Goal: Information Seeking & Learning: Learn about a topic

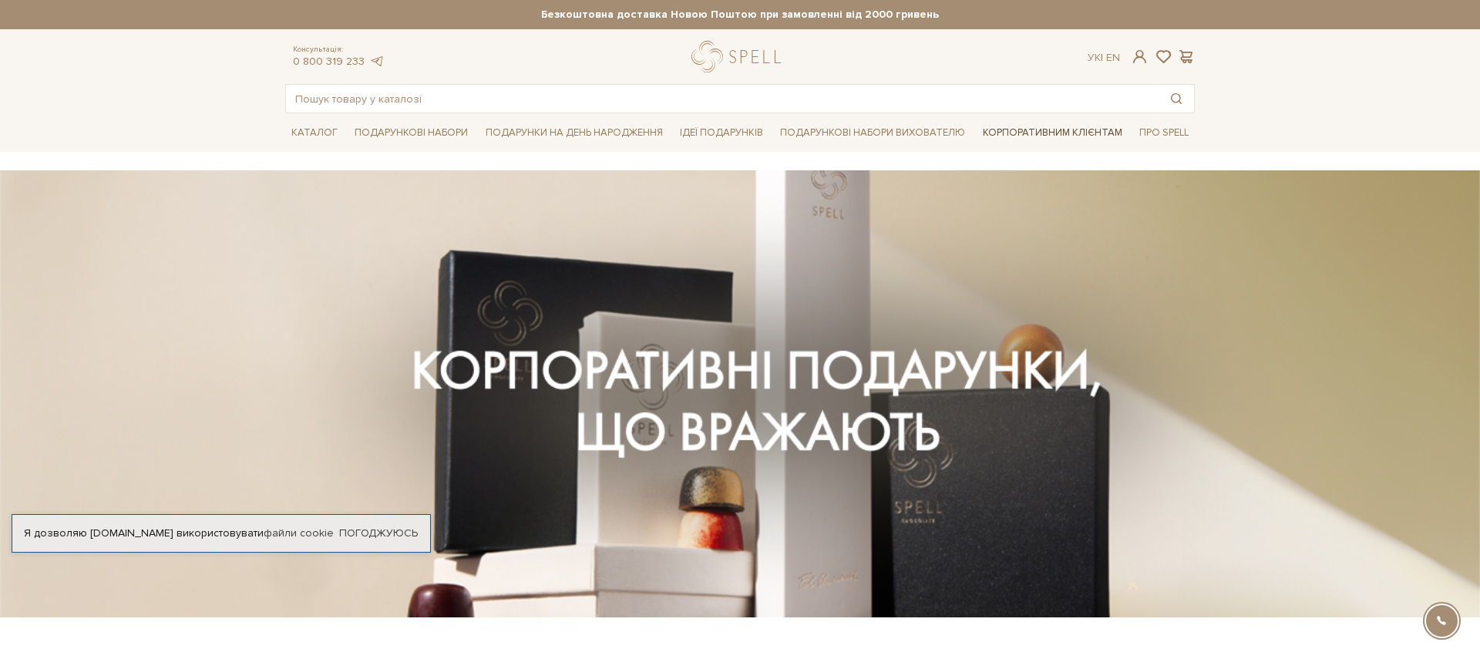
click at [1045, 128] on link "Корпоративним клієнтам" at bounding box center [1053, 132] width 152 height 26
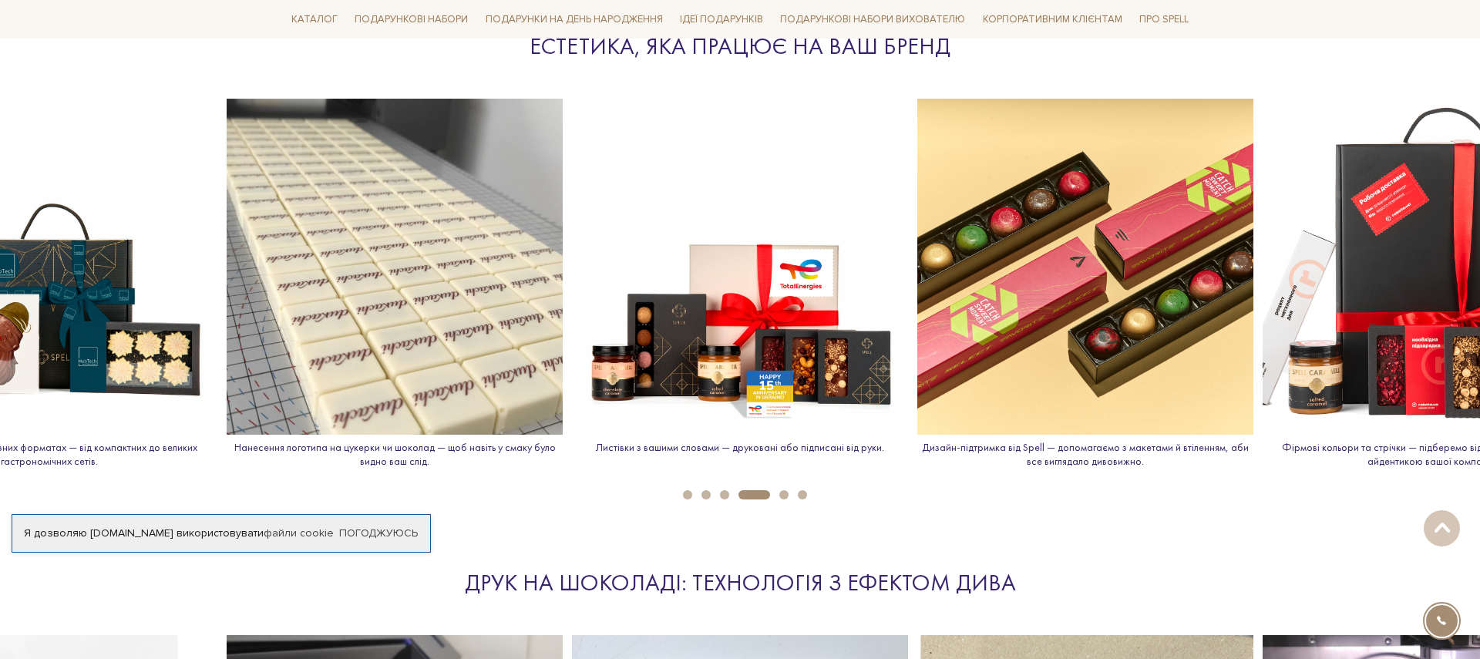
scroll to position [1725, 0]
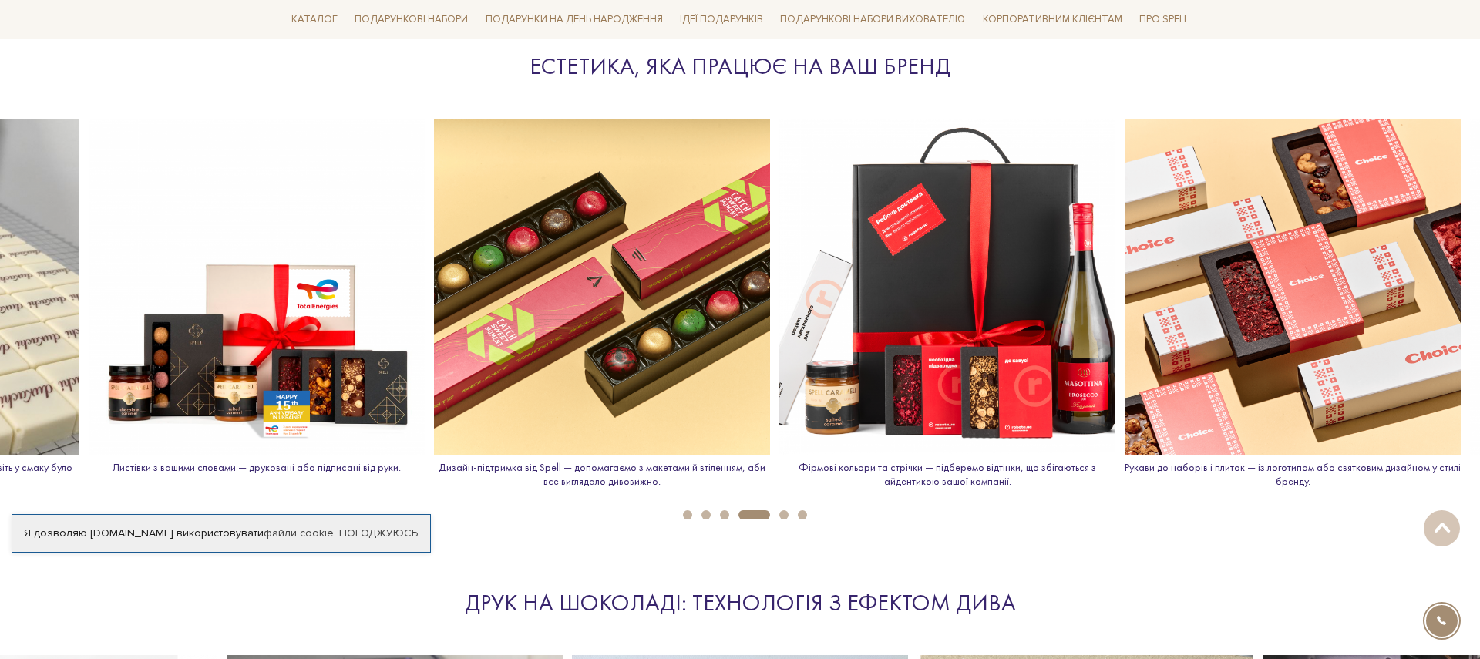
drag, startPoint x: 943, startPoint y: 275, endPoint x: 459, endPoint y: 266, distance: 483.4
click at [459, 266] on img at bounding box center [602, 287] width 336 height 336
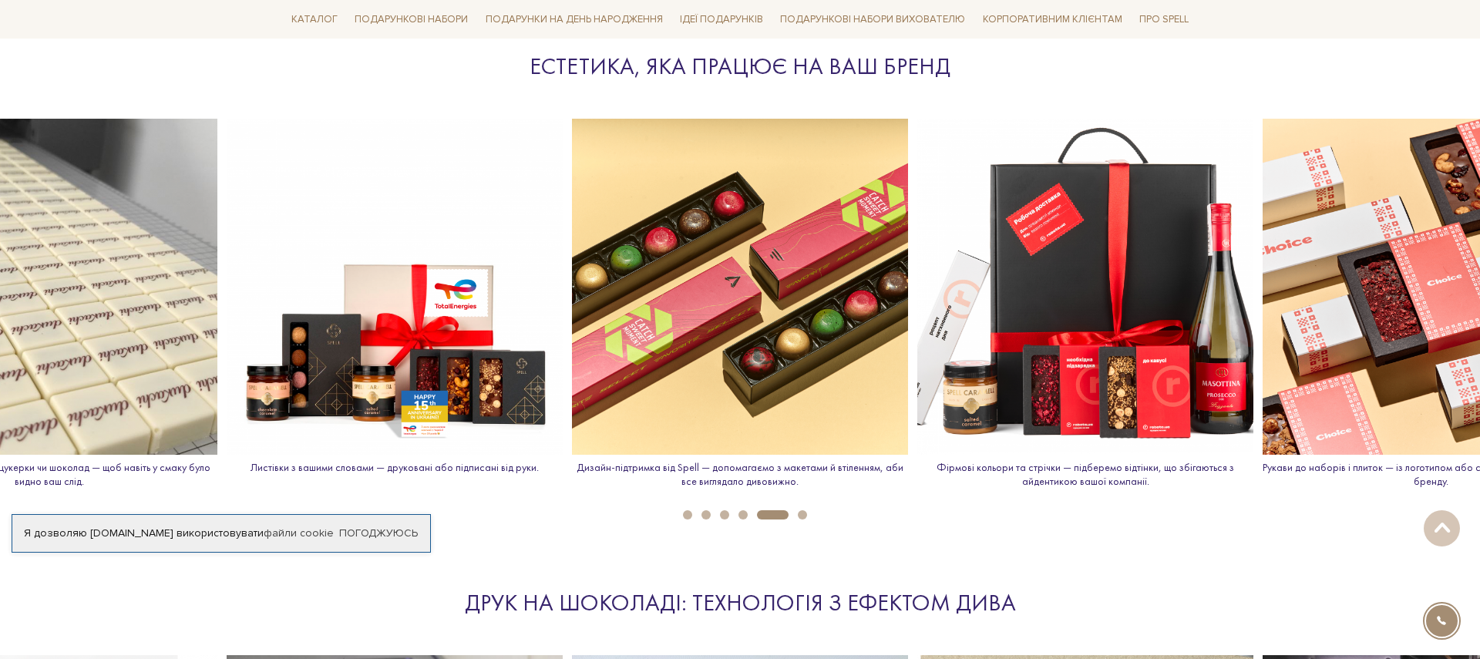
drag, startPoint x: 840, startPoint y: 313, endPoint x: 250, endPoint y: 287, distance: 591.0
click at [572, 287] on img at bounding box center [740, 287] width 336 height 336
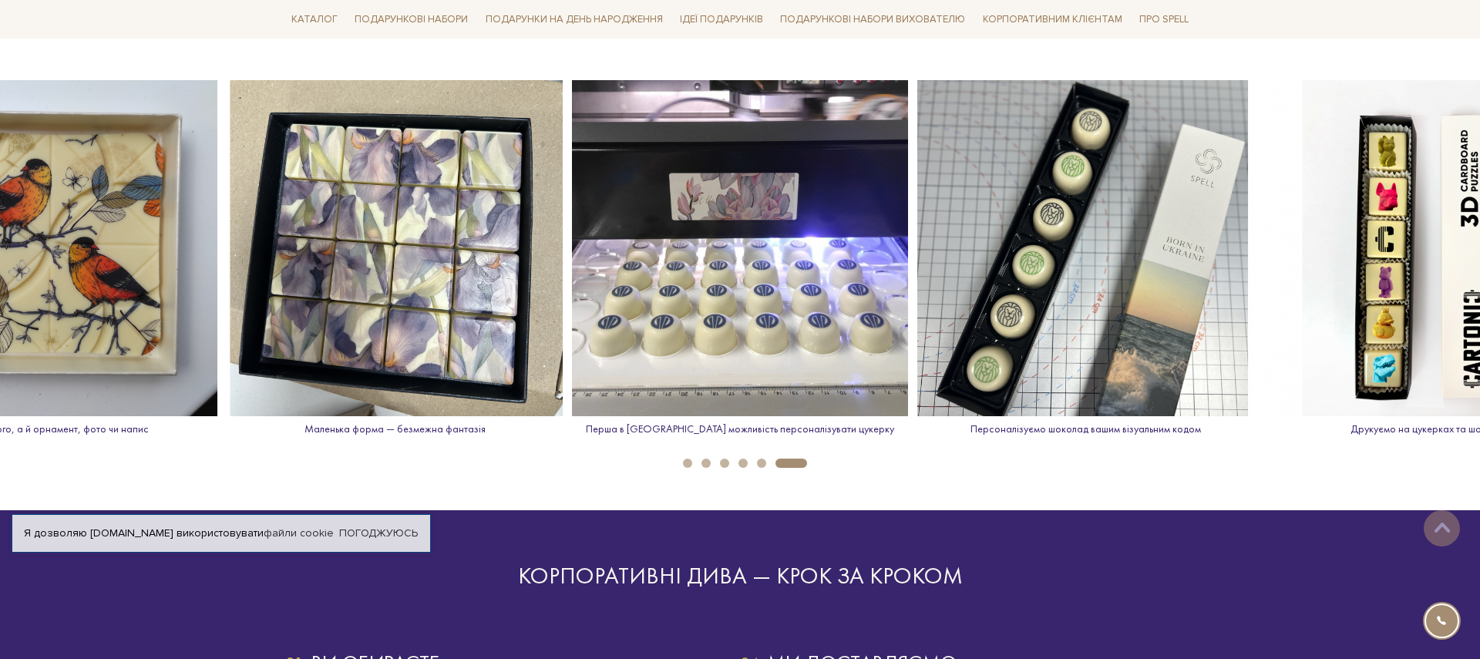
scroll to position [2296, 0]
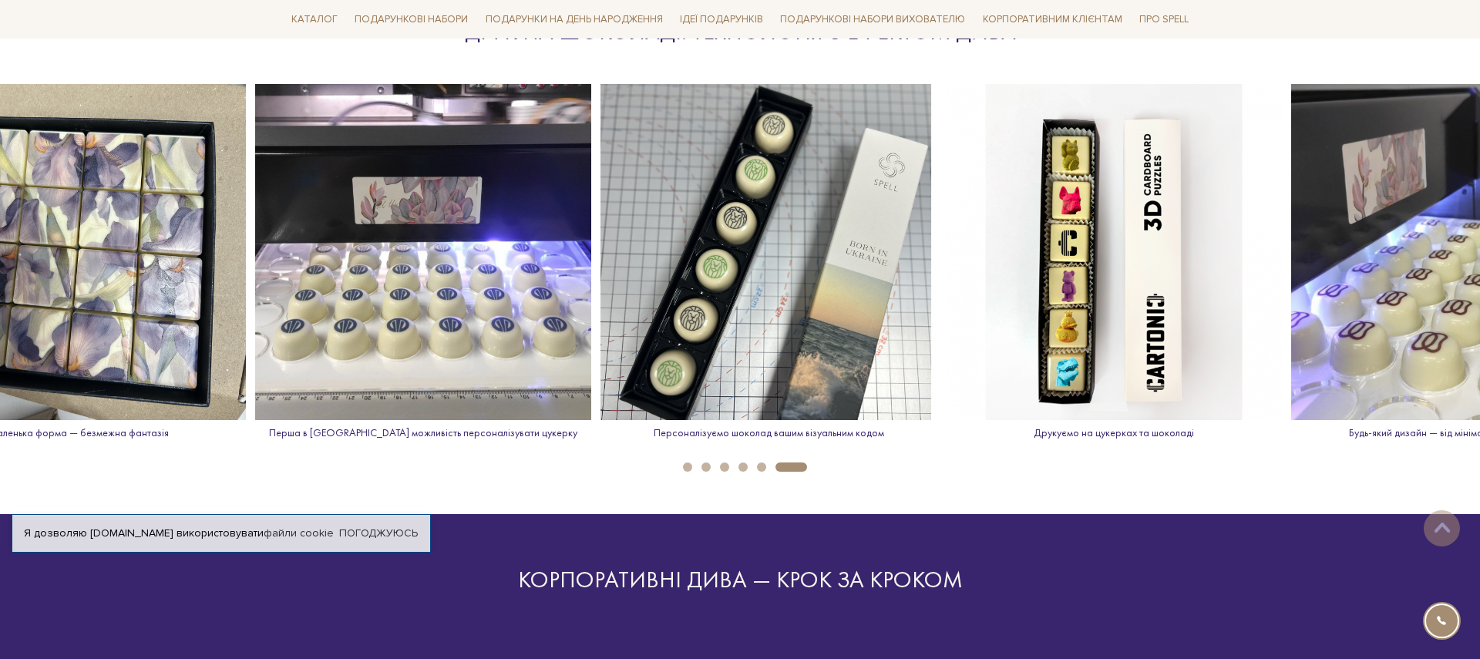
drag, startPoint x: 1147, startPoint y: 300, endPoint x: 772, endPoint y: 300, distance: 374.6
click at [772, 300] on img at bounding box center [768, 252] width 336 height 336
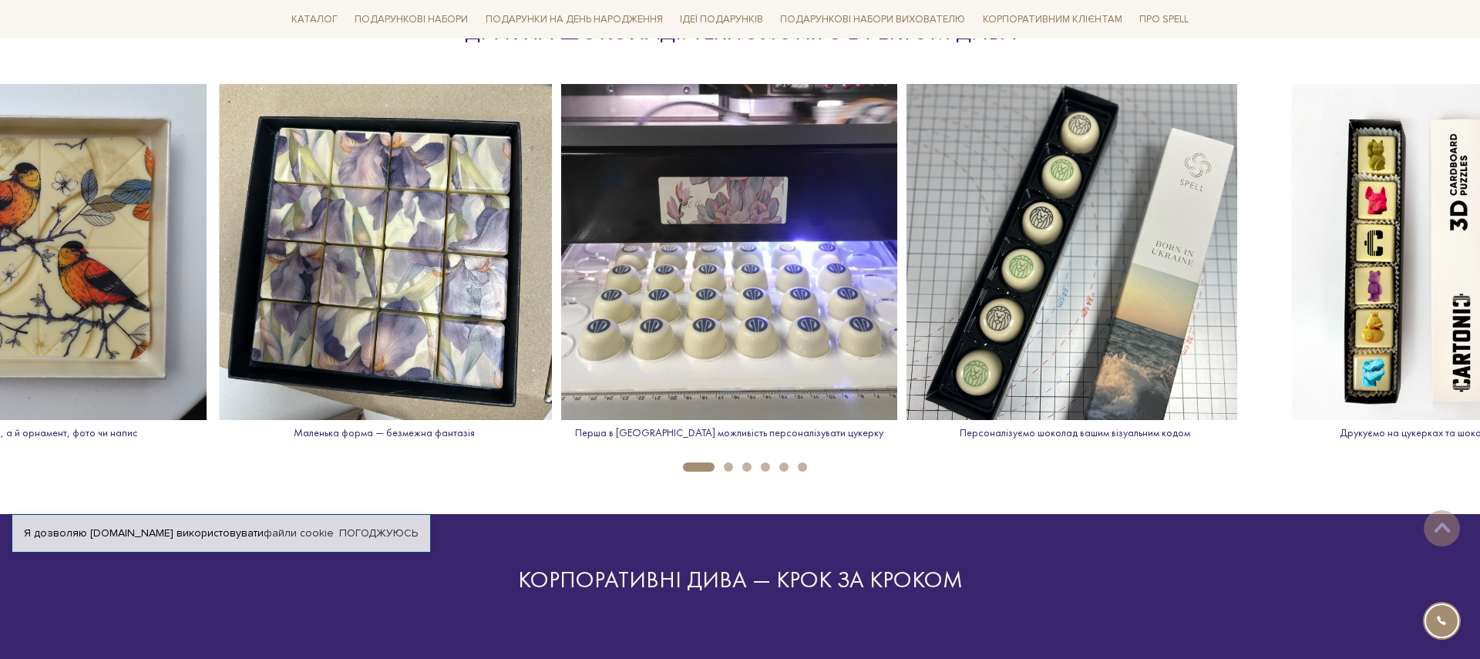
drag, startPoint x: 577, startPoint y: 306, endPoint x: 911, endPoint y: 299, distance: 334.6
click at [911, 299] on img at bounding box center [1074, 252] width 336 height 336
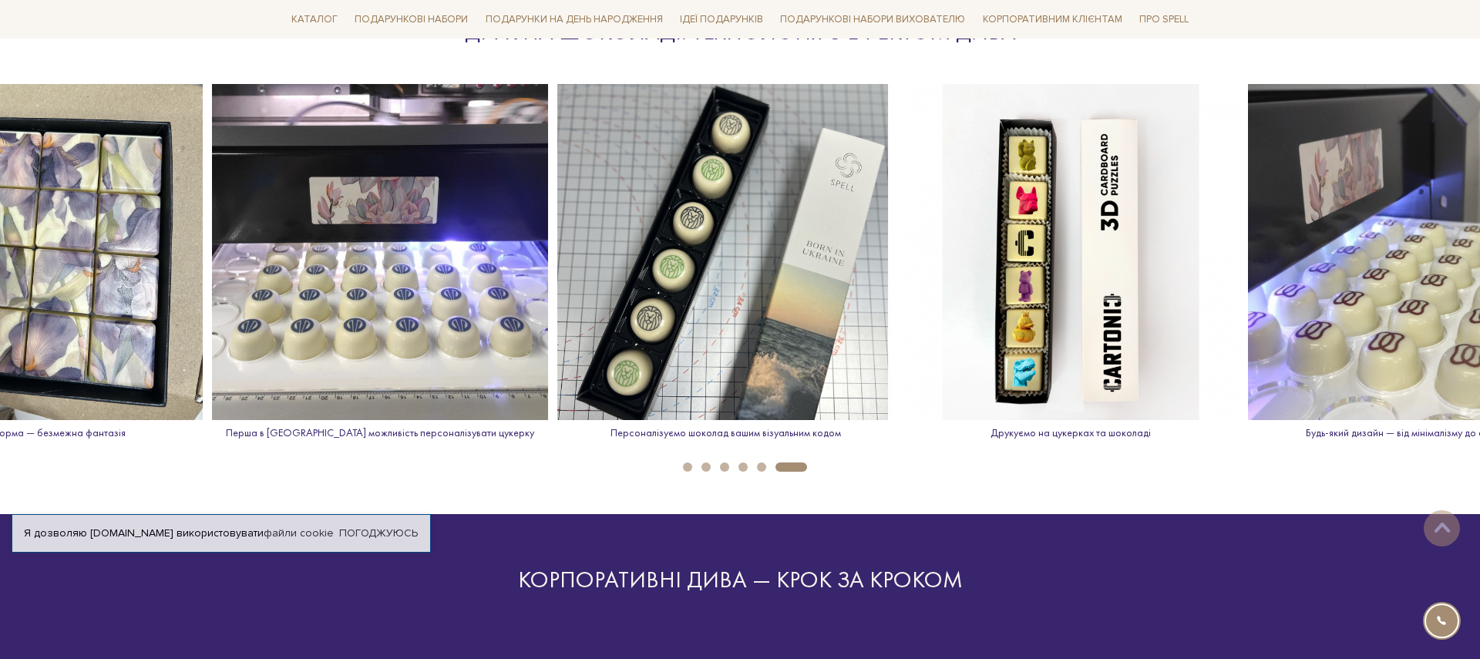
drag, startPoint x: 964, startPoint y: 277, endPoint x: 576, endPoint y: 264, distance: 388.0
click at [576, 264] on img at bounding box center [725, 252] width 336 height 336
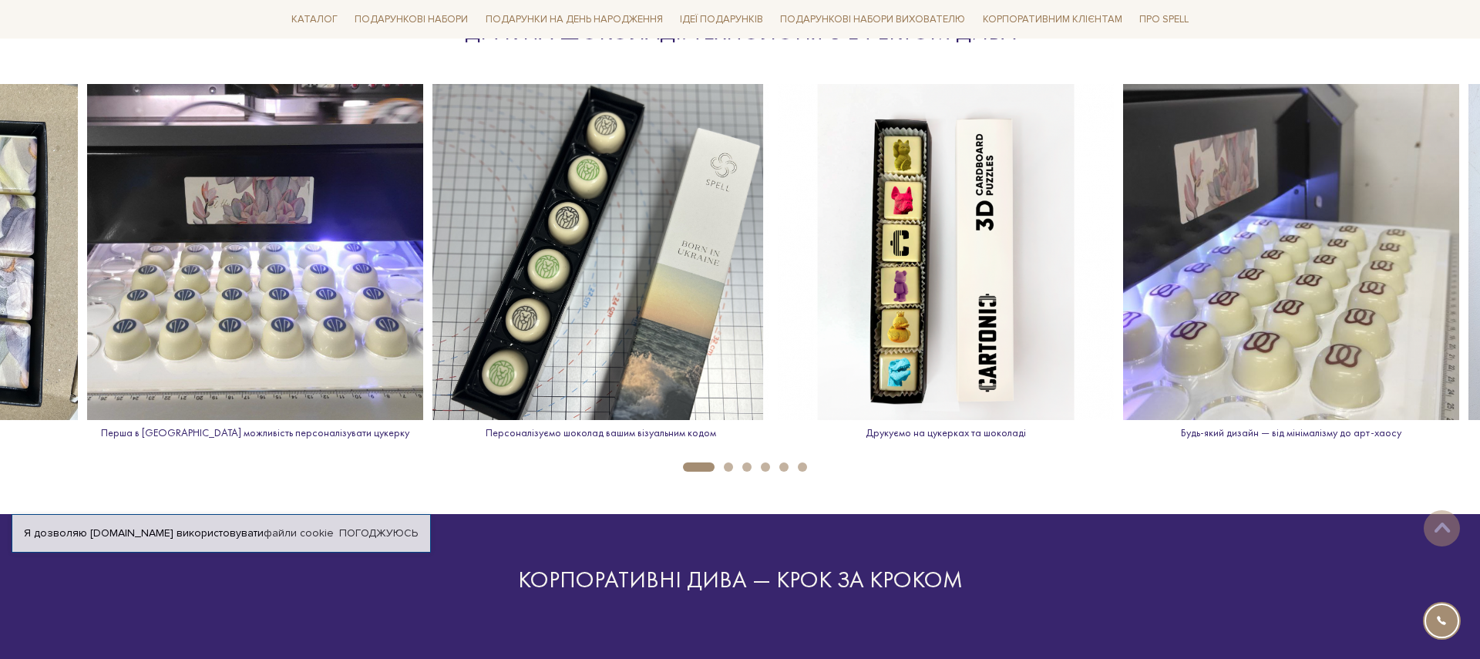
drag, startPoint x: 1226, startPoint y: 273, endPoint x: 923, endPoint y: 278, distance: 303.8
click at [923, 278] on img at bounding box center [946, 252] width 336 height 336
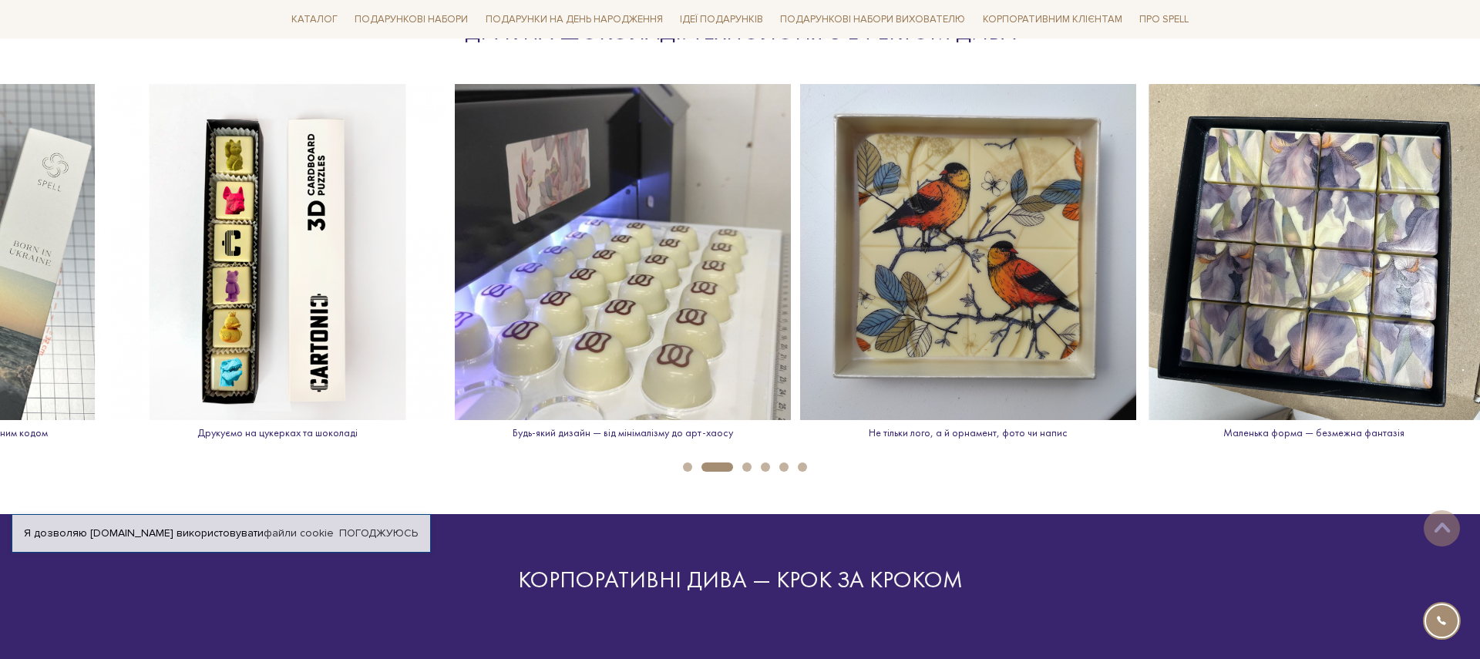
drag, startPoint x: 1335, startPoint y: 284, endPoint x: 738, endPoint y: 457, distance: 621.8
click at [738, 452] on div "Будь-який дизайн — від мінімалізму до арт-хаосу Не тільки лого, а й орнамент, ф…" at bounding box center [740, 268] width 1480 height 368
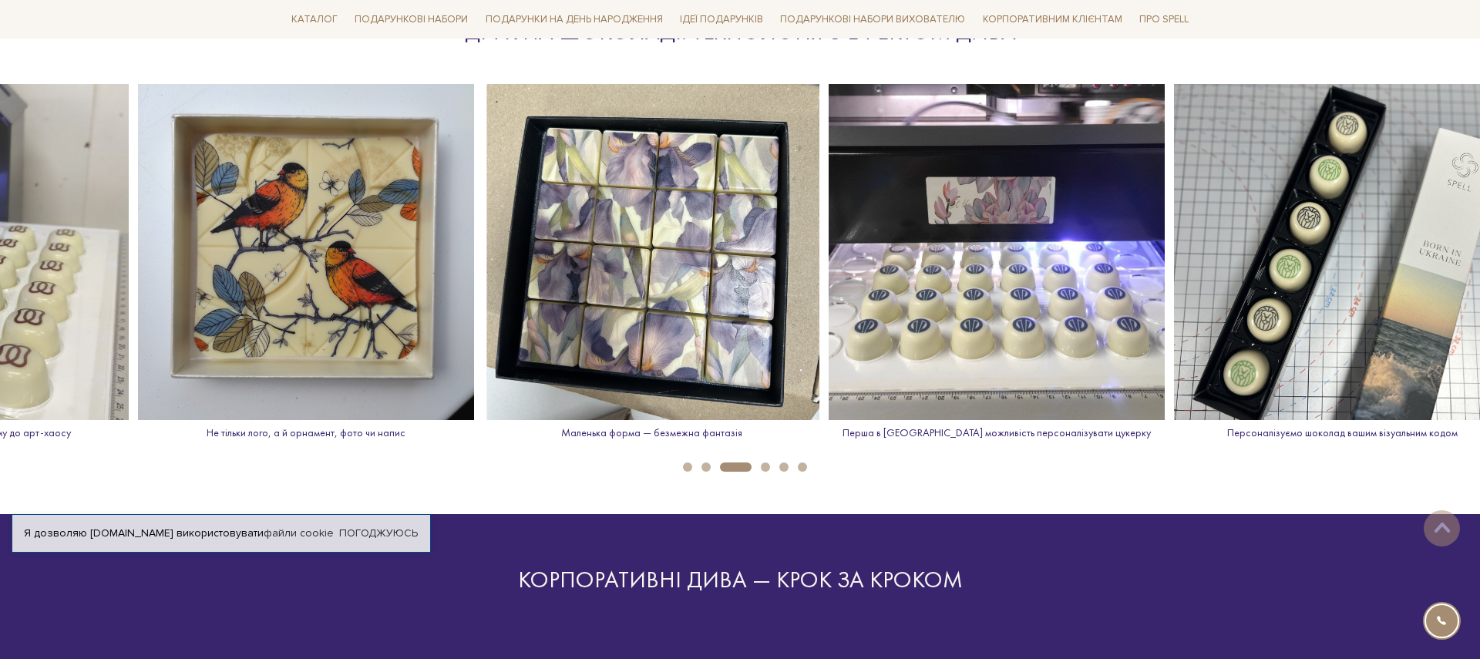
drag, startPoint x: 1357, startPoint y: 201, endPoint x: 577, endPoint y: 247, distance: 781.4
click at [577, 247] on img at bounding box center [651, 252] width 336 height 336
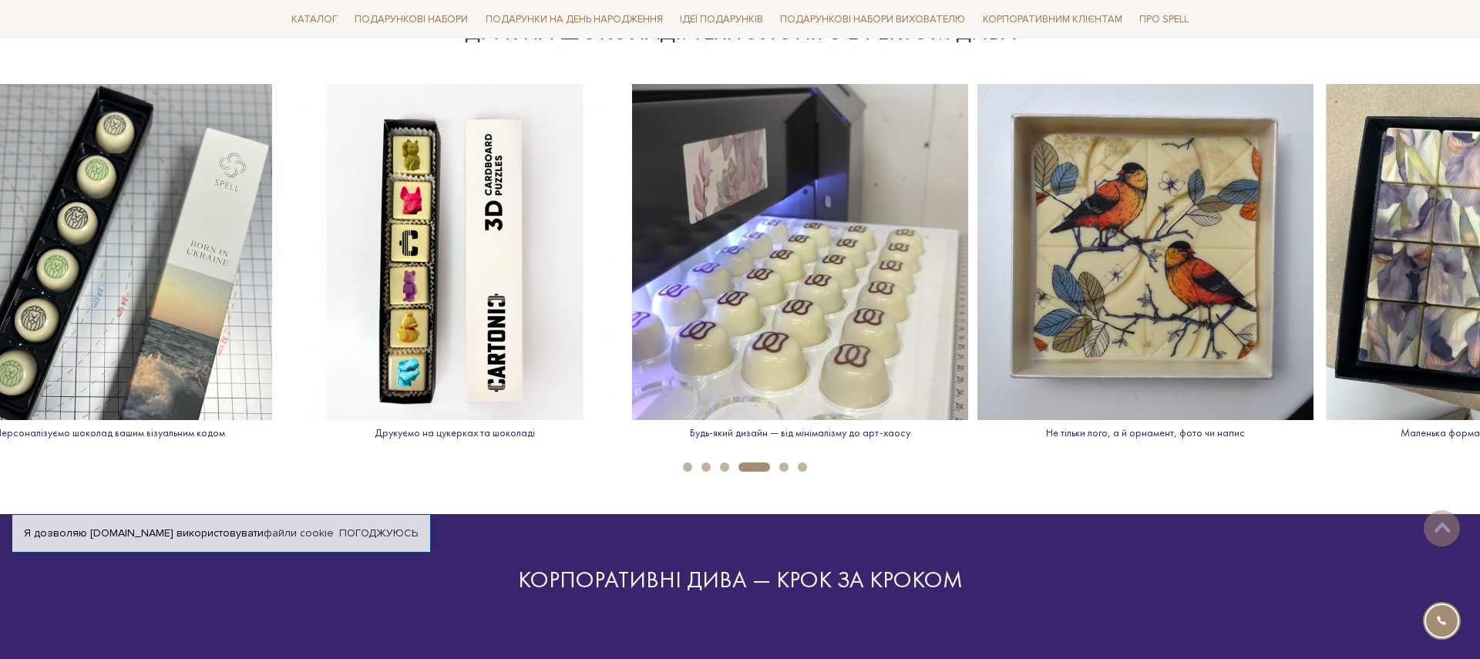
drag, startPoint x: 492, startPoint y: 399, endPoint x: 1226, endPoint y: 433, distance: 735.4
click at [968, 435] on div "Будь-який дизайн — від мінімалізму до арт-хаосу" at bounding box center [800, 268] width 336 height 368
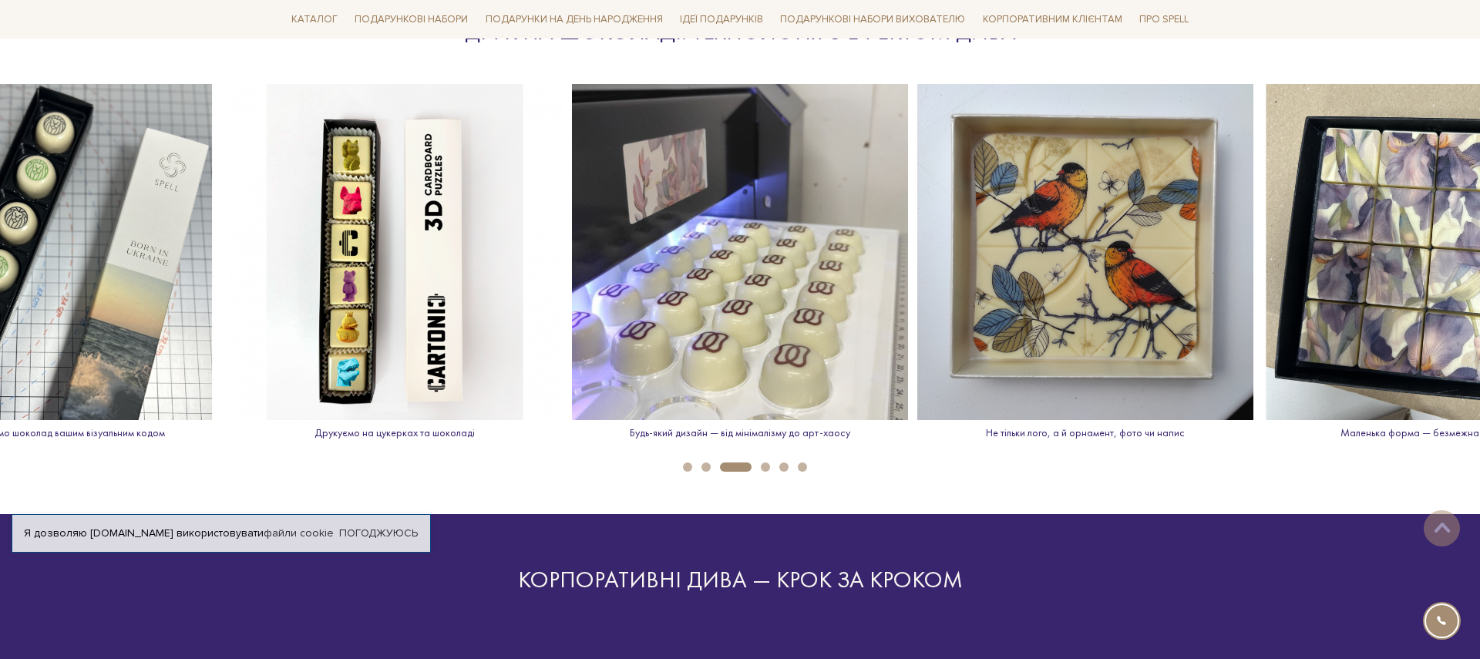
drag, startPoint x: 869, startPoint y: 269, endPoint x: 1651, endPoint y: 267, distance: 781.6
click at [1479, 267] on html "Подарункові набори SALE Корпоративним клієнтам Доставка і оплата Консультація: …" at bounding box center [740, 654] width 1480 height 5901
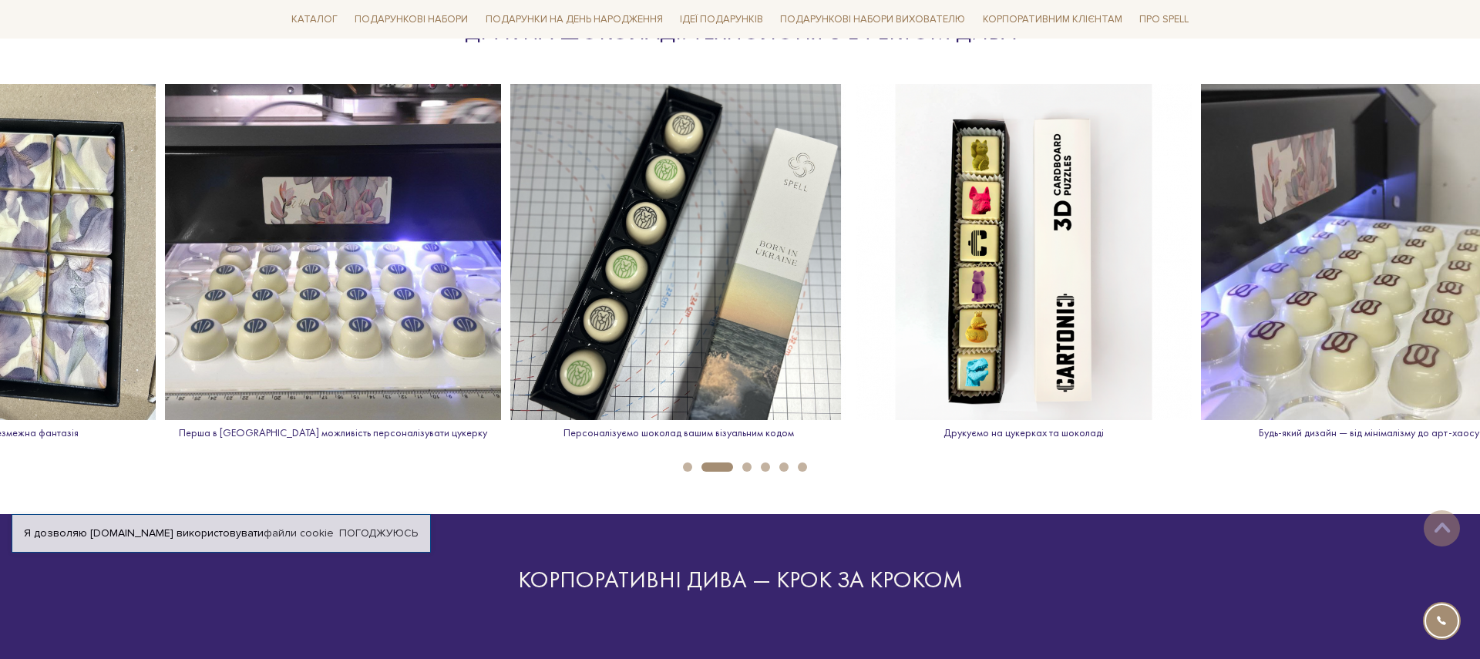
drag, startPoint x: 991, startPoint y: 248, endPoint x: 1275, endPoint y: 248, distance: 283.7
click at [1275, 248] on img at bounding box center [1369, 252] width 336 height 336
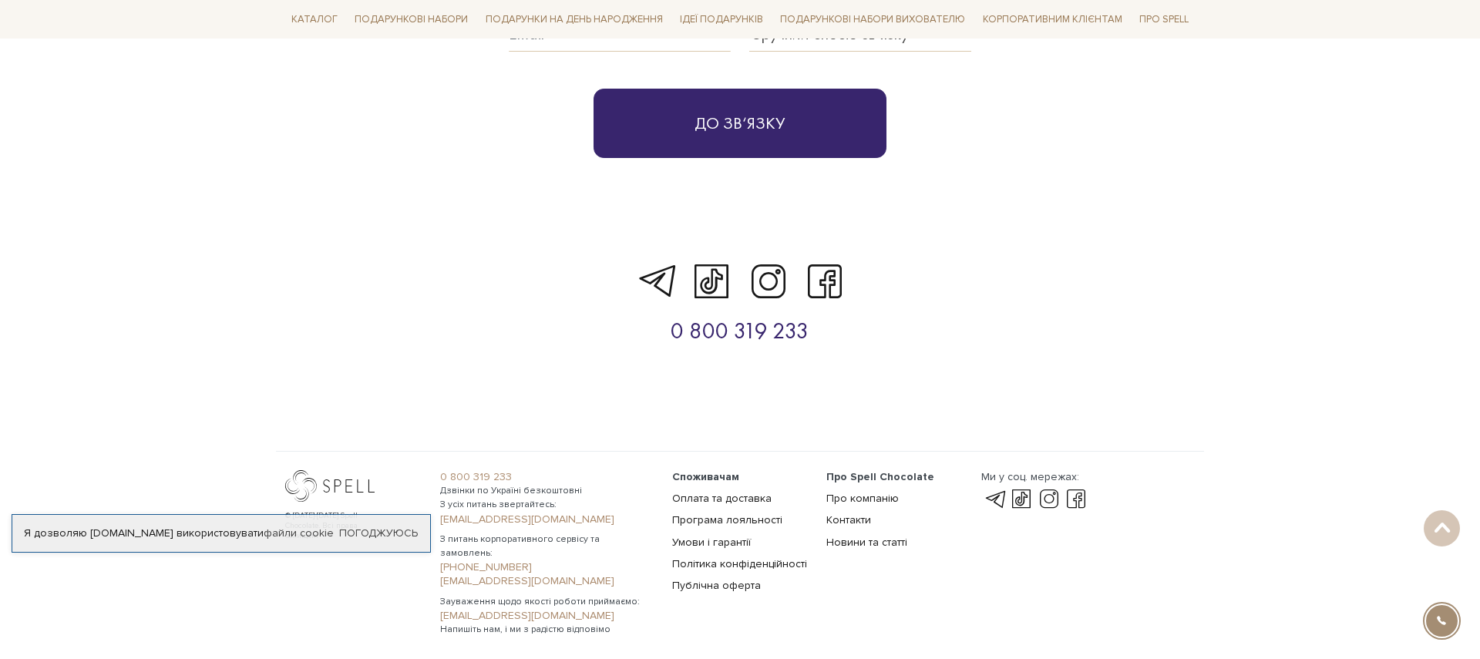
scroll to position [5208, 0]
